Goal: Task Accomplishment & Management: Manage account settings

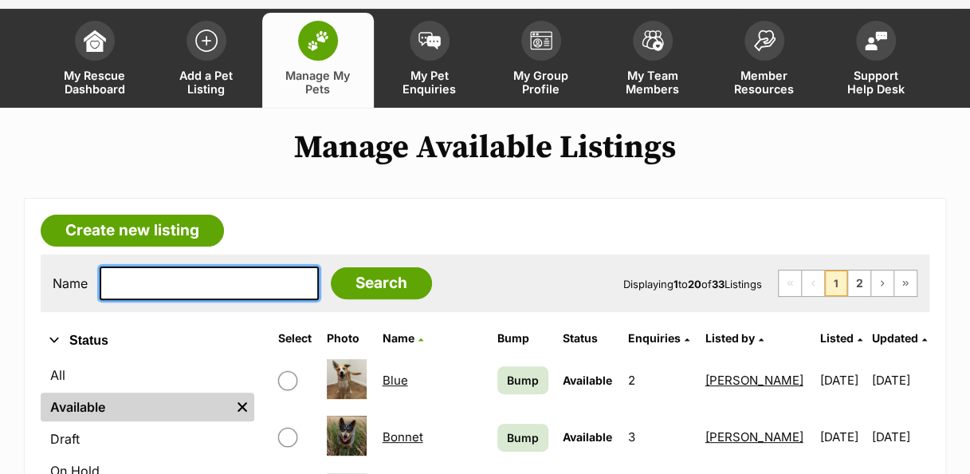
click at [225, 277] on input "text" at bounding box center [209, 282] width 219 height 33
type input "bubble"
click at [331, 267] on input "Search" at bounding box center [381, 283] width 101 height 32
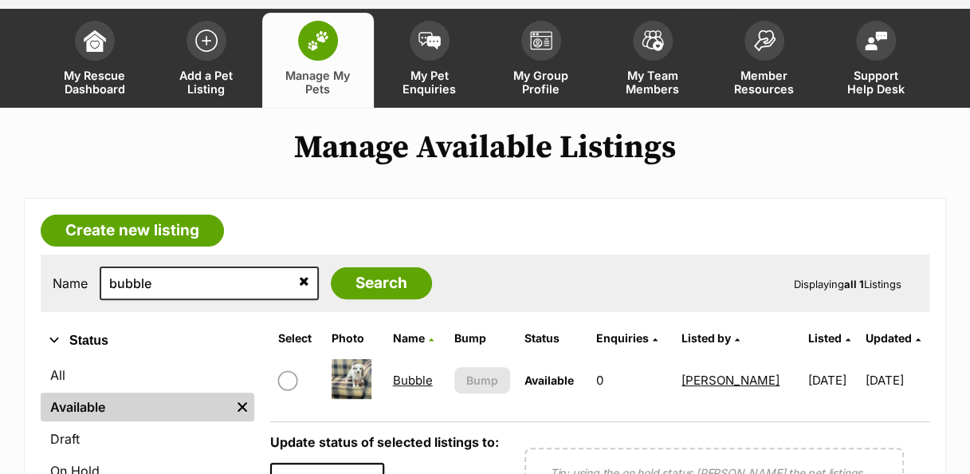
click at [290, 386] on input "checkbox" at bounding box center [287, 380] width 19 height 19
checkbox input "true"
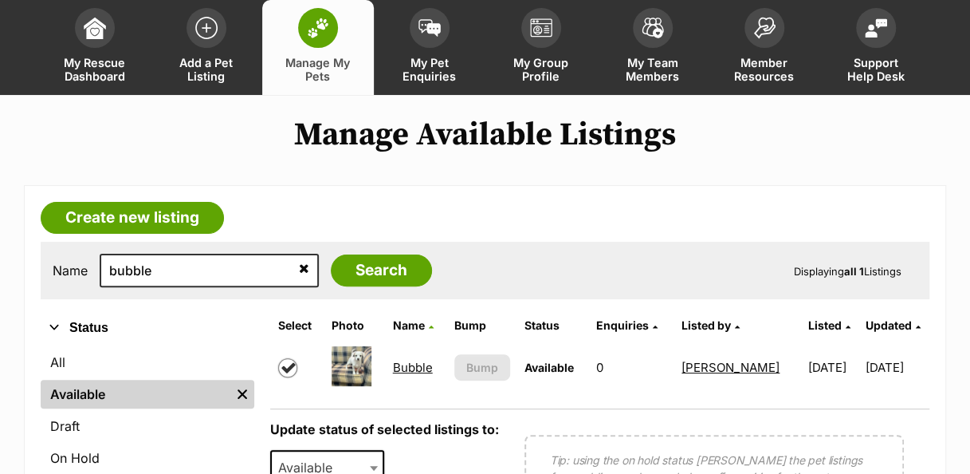
scroll to position [175, 0]
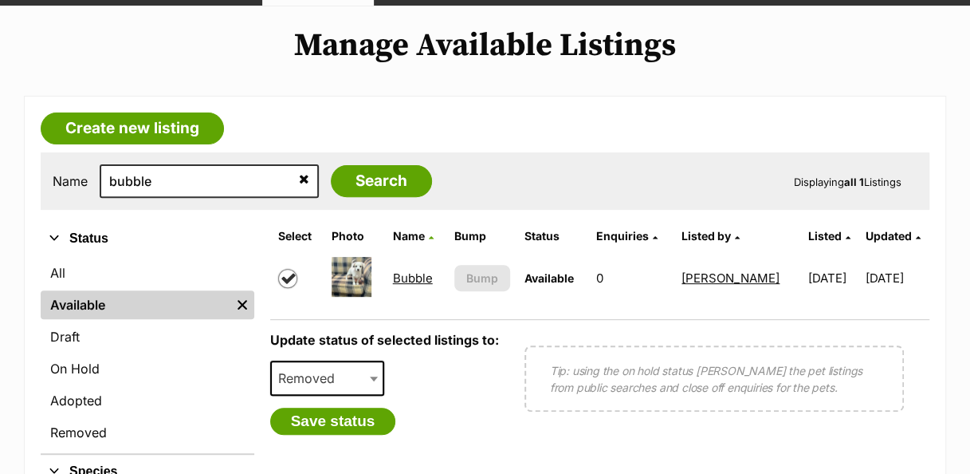
click at [379, 388] on span at bounding box center [375, 377] width 16 height 35
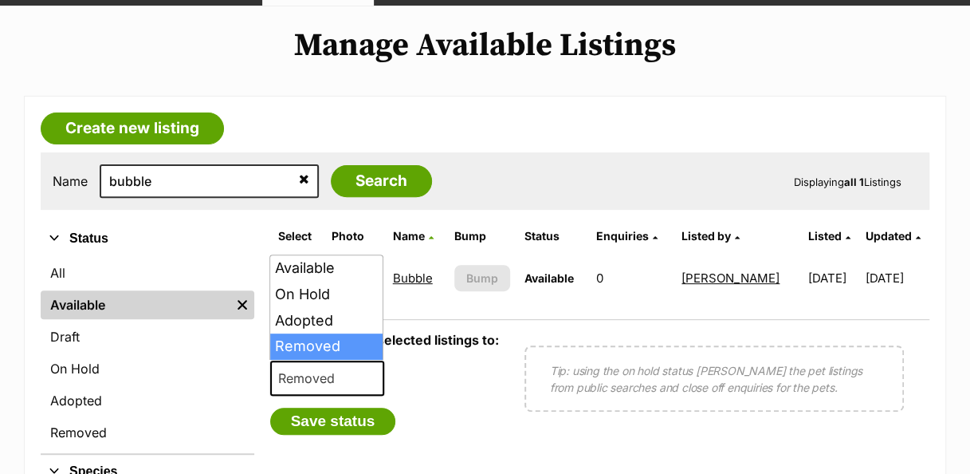
select select "rehomed"
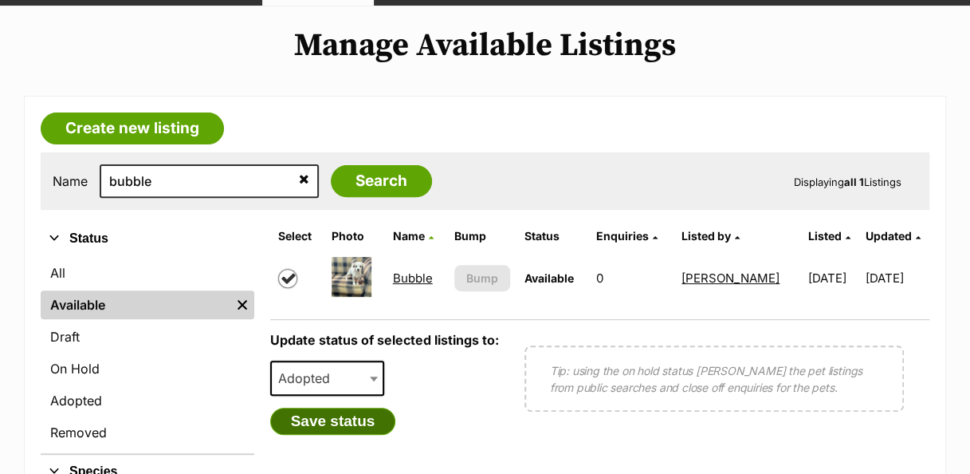
click at [367, 419] on button "Save status" at bounding box center [333, 420] width 126 height 27
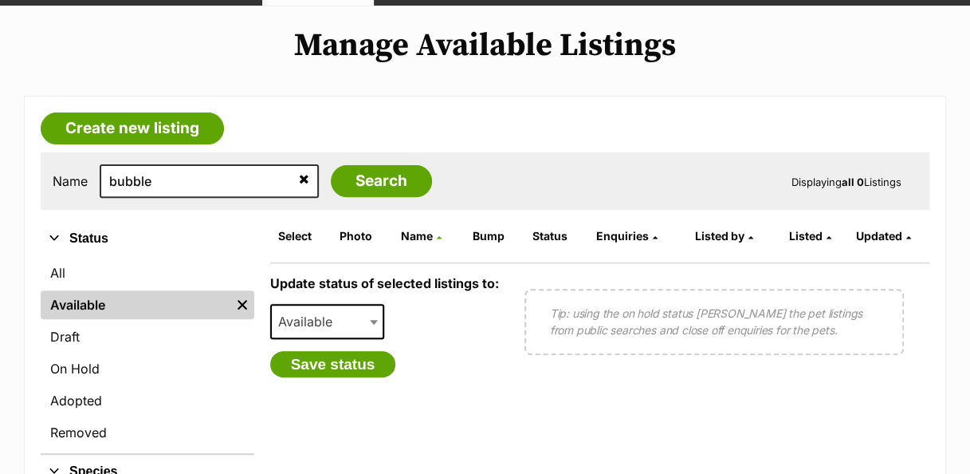
click at [137, 306] on link "Available" at bounding box center [136, 304] width 190 height 29
